Goal: Transaction & Acquisition: Obtain resource

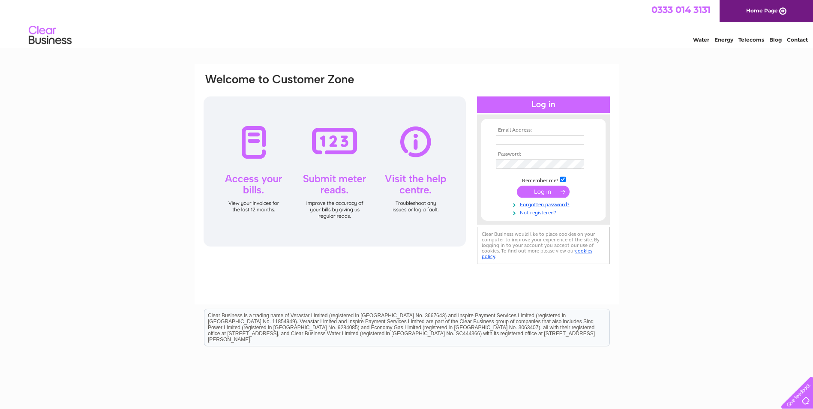
type input "stacey.fletcher@hallsofscotland.com"
click at [319, 192] on input "submit" at bounding box center [543, 192] width 53 height 12
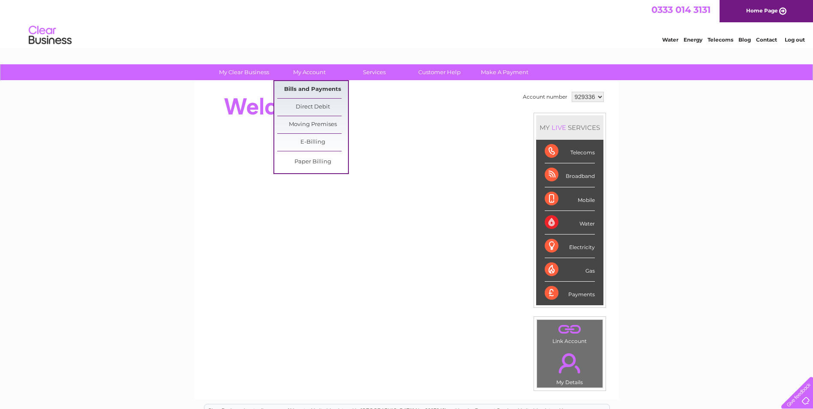
click at [305, 87] on link "Bills and Payments" at bounding box center [312, 89] width 71 height 17
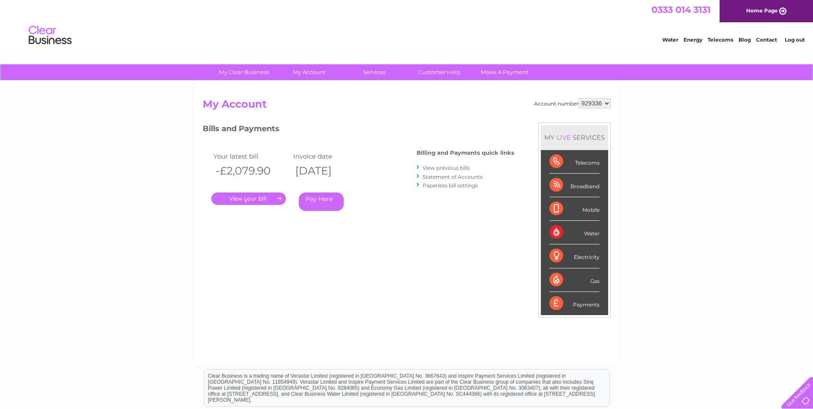
click at [604, 100] on select "929336 938803" at bounding box center [594, 103] width 32 height 10
select select "938803"
click at [578, 98] on select "929336 938803" at bounding box center [594, 103] width 32 height 10
click at [271, 197] on link "." at bounding box center [248, 198] width 75 height 12
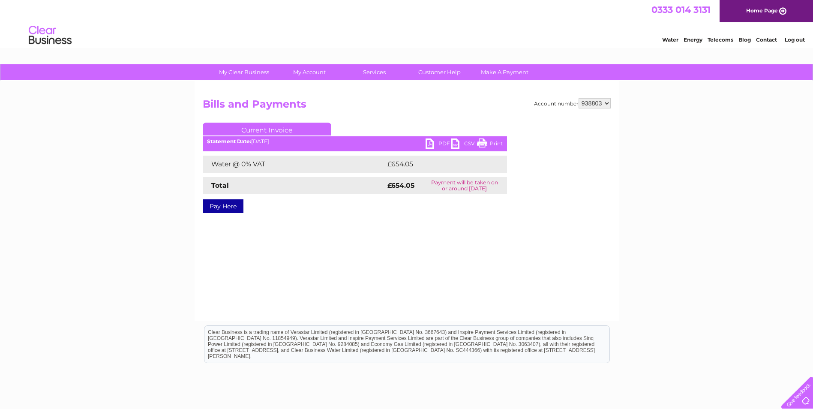
click at [434, 144] on link "PDF" at bounding box center [438, 144] width 26 height 12
